Goal: Find contact information: Find contact information

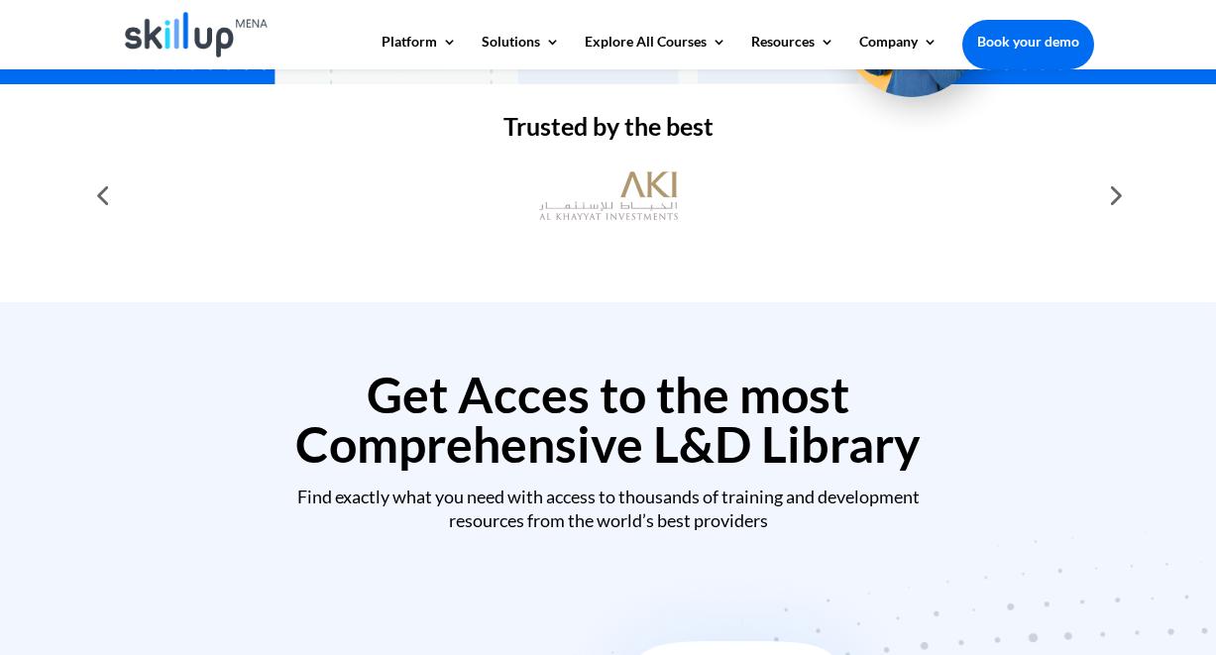
scroll to position [644, 0]
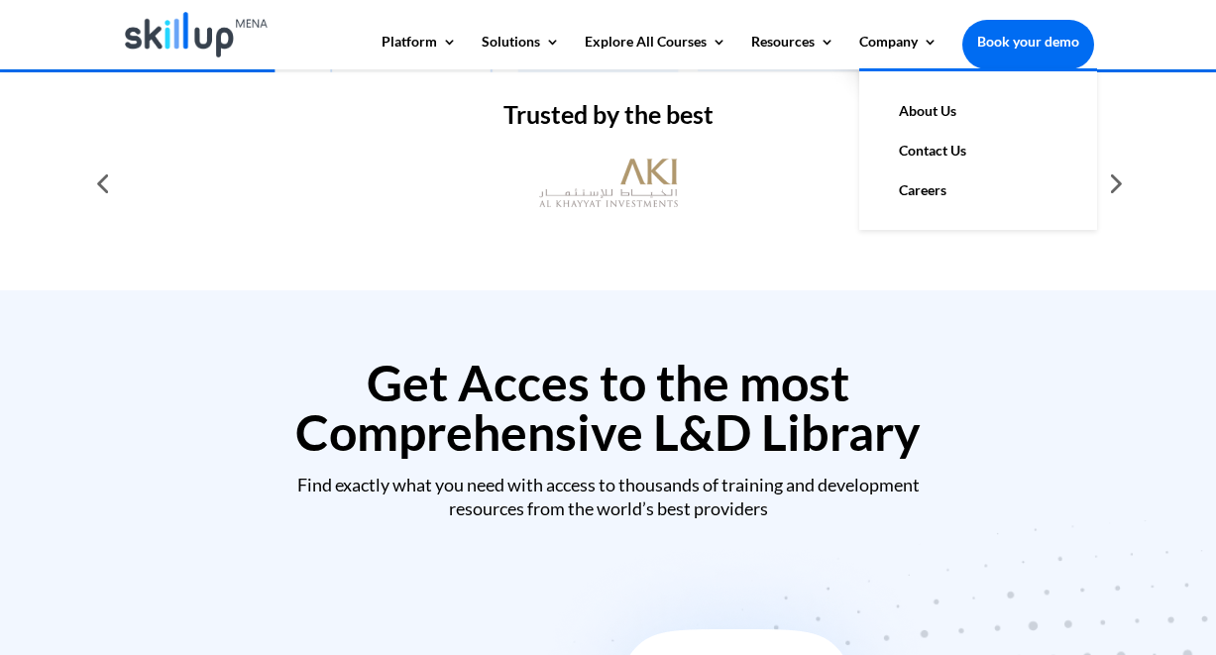
click at [904, 108] on link "About Us" at bounding box center [978, 111] width 198 height 40
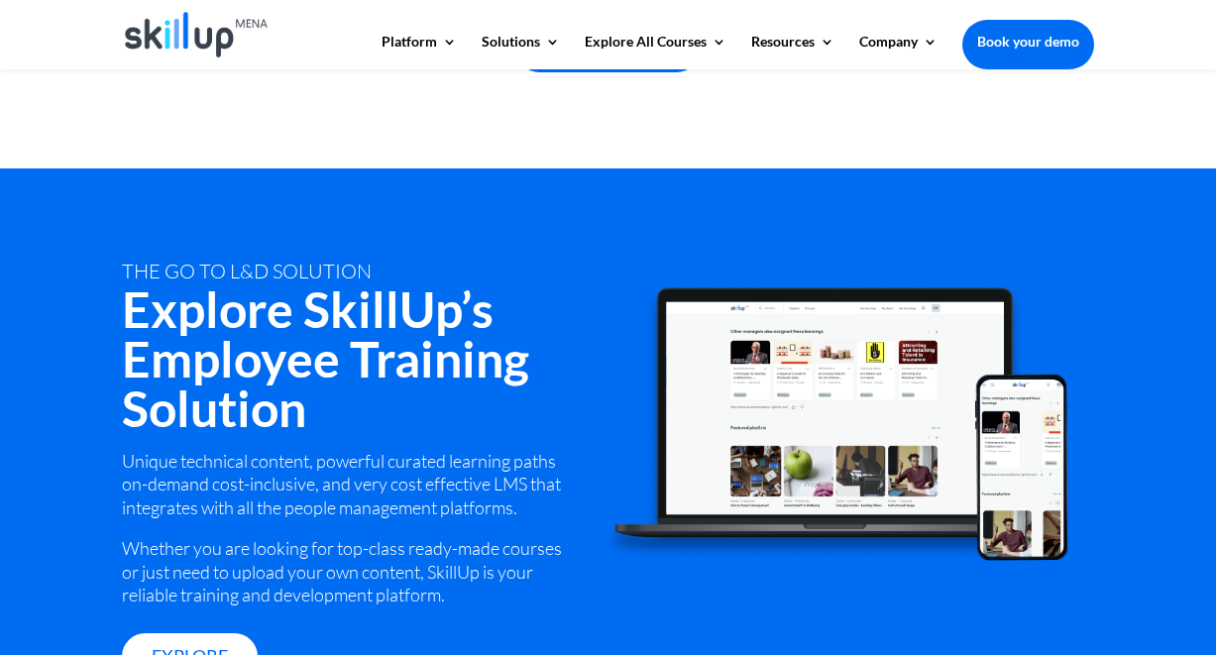
scroll to position [2548, 0]
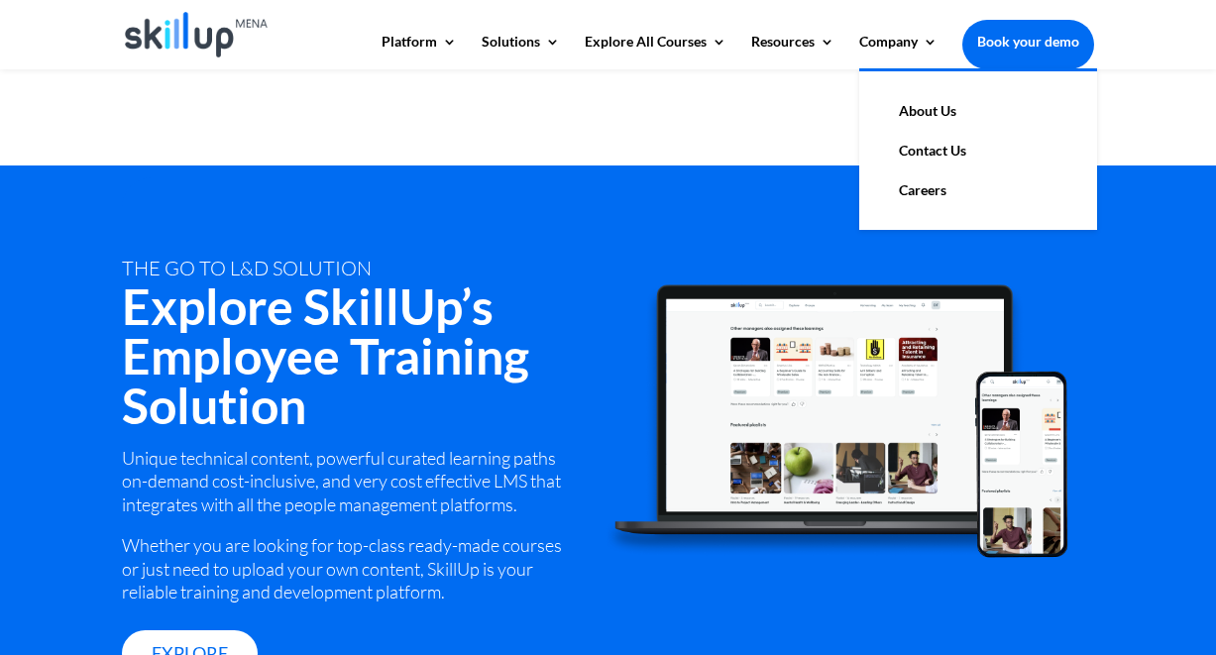
click at [911, 107] on link "About Us" at bounding box center [978, 111] width 198 height 40
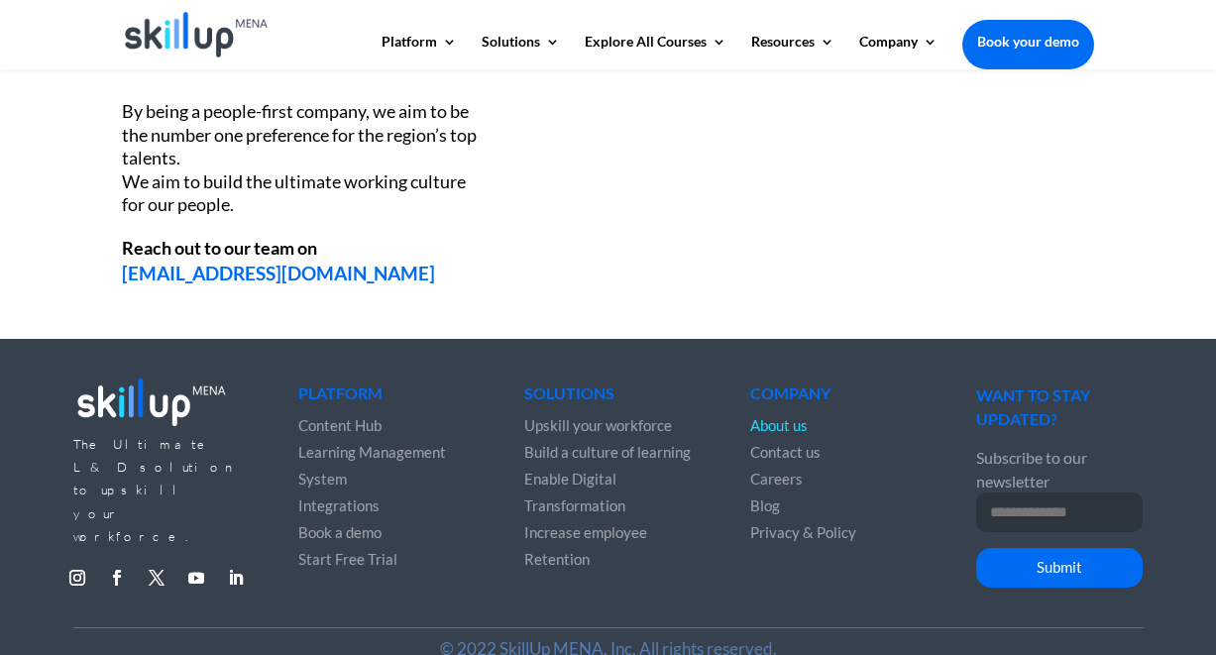
scroll to position [2729, 0]
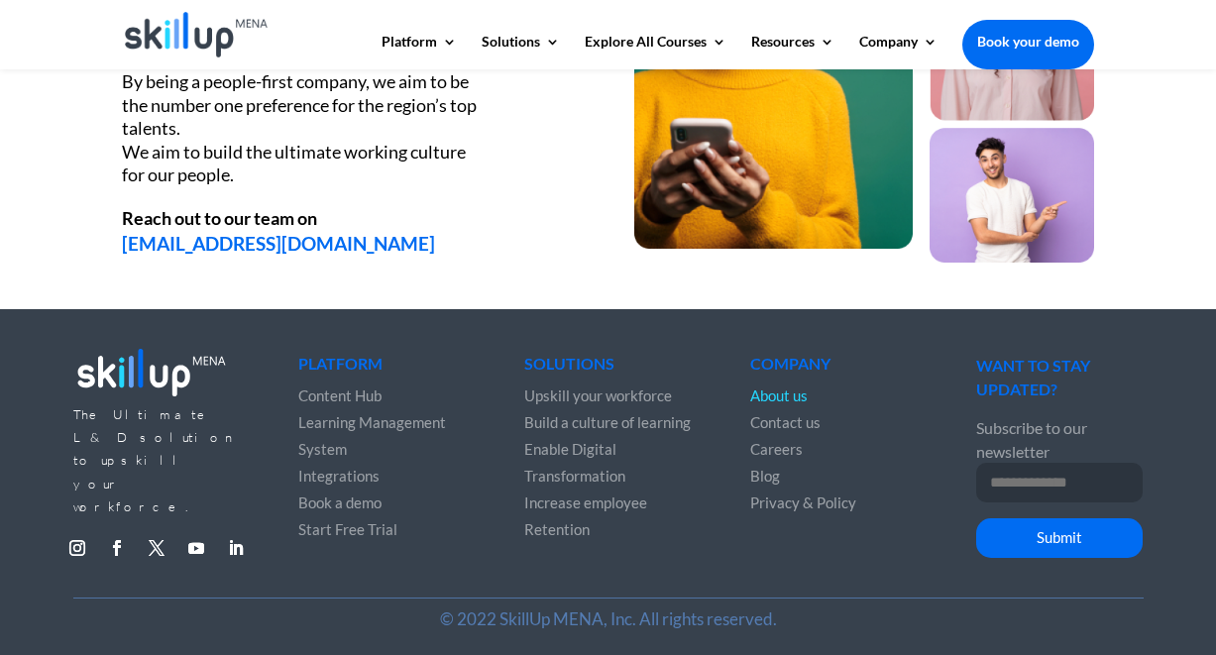
click at [623, 281] on div "Our People By being a people-first company, we aim to be the number one prefere…" at bounding box center [609, 92] width 974 height 392
click at [1168, 23] on header "Platform Content Hub Learning Management System Integrations Corporate Learning…" at bounding box center [608, 34] width 1216 height 69
click at [513, 289] on div "Our People By being a people-first company, we aim to be the number one prefere…" at bounding box center [608, 78] width 1216 height 462
click at [547, 260] on div "Our People By being a people-first company, we aim to be the number one prefere…" at bounding box center [609, 92] width 974 height 392
click at [1130, 5] on header "Platform Content Hub Learning Management System Integrations Corporate Learning…" at bounding box center [608, 34] width 1216 height 69
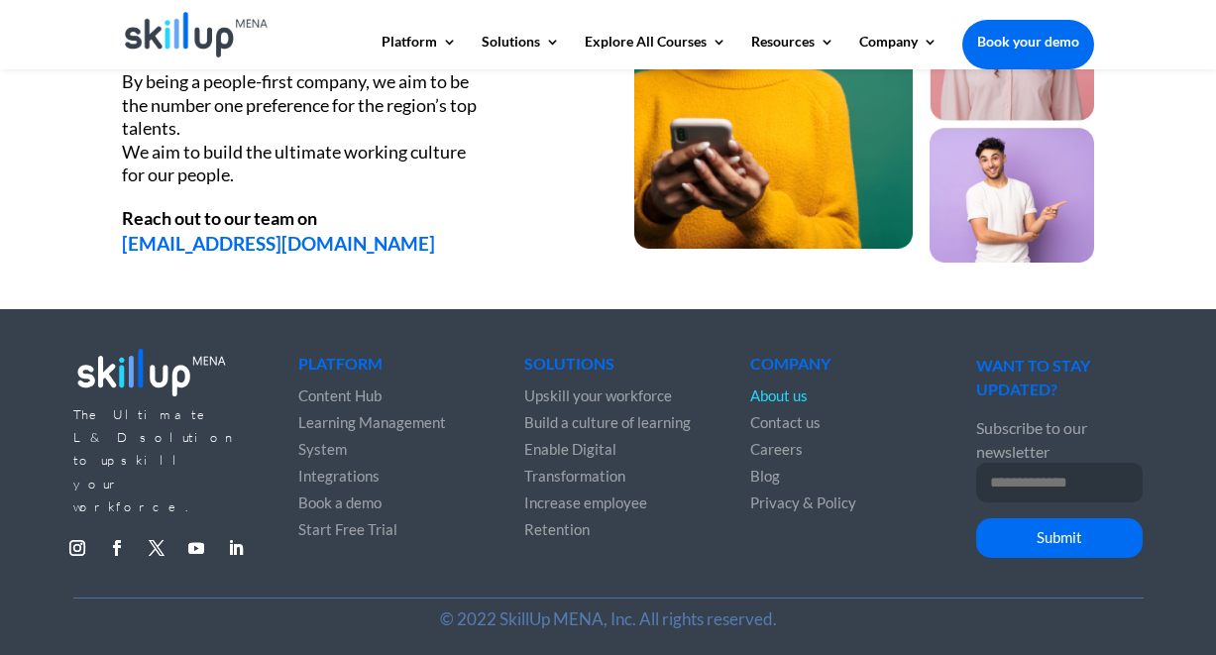
click at [798, 425] on span "Contact us" at bounding box center [785, 422] width 70 height 18
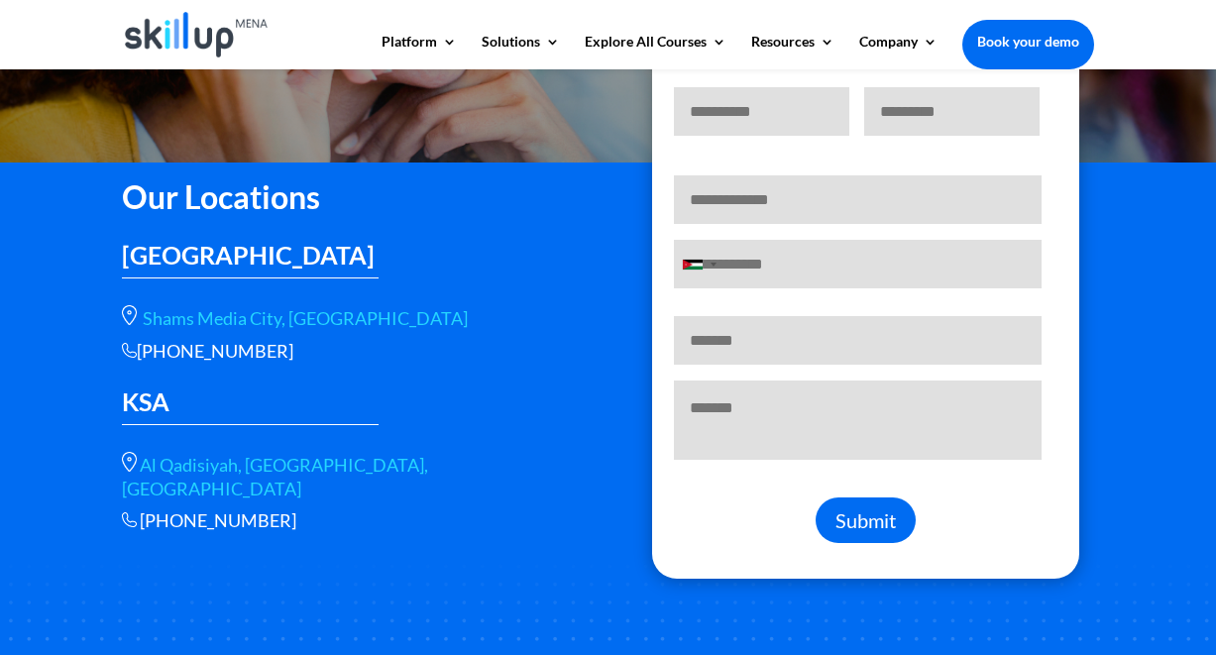
scroll to position [341, 0]
